Goal: Task Accomplishment & Management: Manage account settings

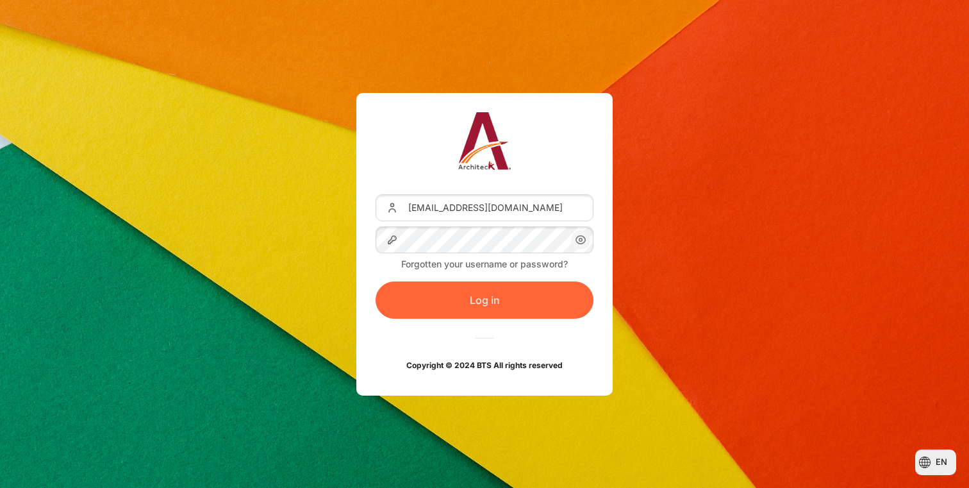
click at [455, 292] on button "Log in" at bounding box center [485, 299] width 218 height 37
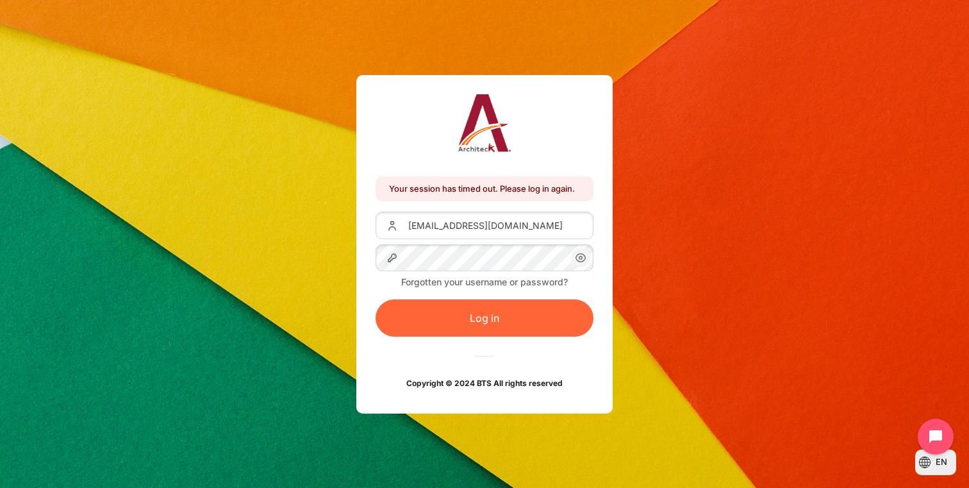
click at [458, 319] on button "Log in" at bounding box center [485, 317] width 218 height 37
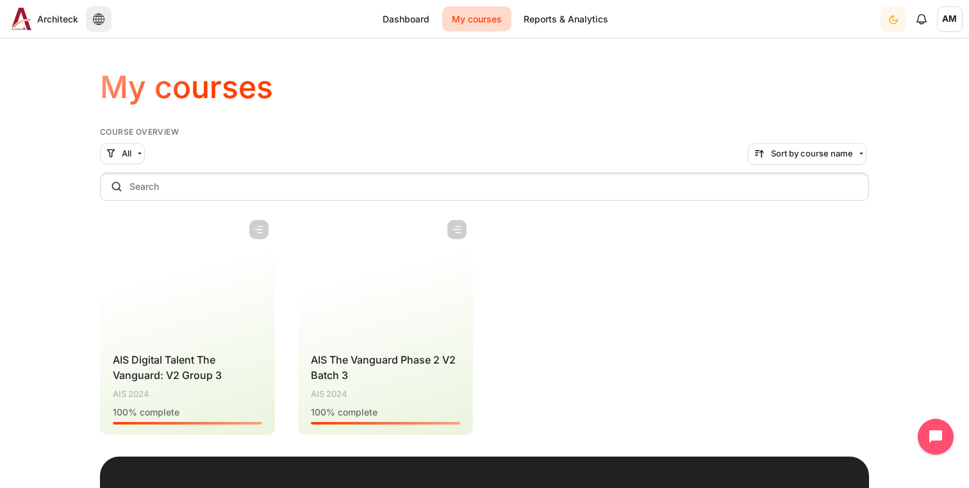
click at [948, 22] on span "AM" at bounding box center [950, 19] width 26 height 26
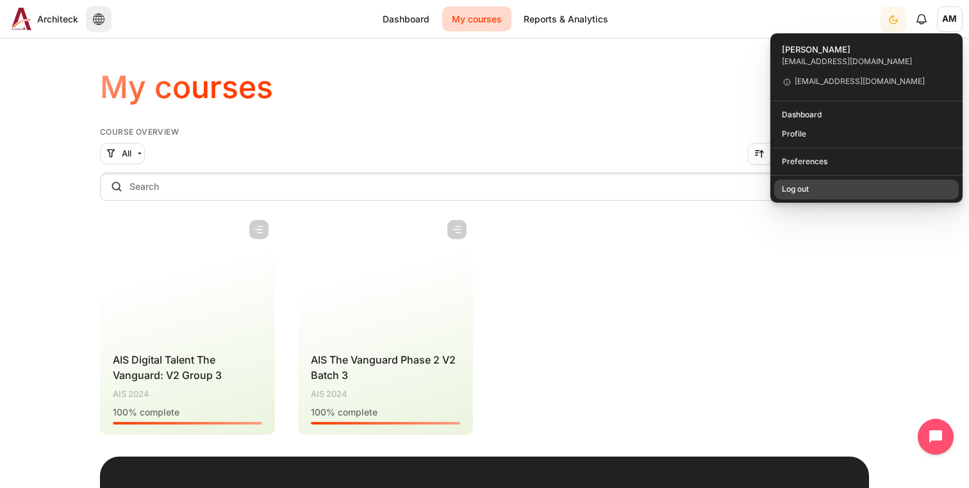
click at [809, 187] on link "Log out" at bounding box center [866, 189] width 185 height 20
